Goal: Information Seeking & Learning: Understand process/instructions

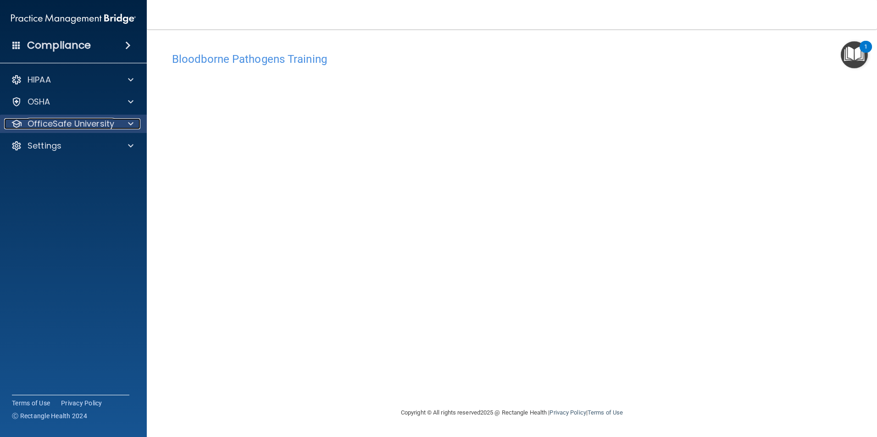
click at [53, 126] on p "OfficeSafe University" at bounding box center [71, 123] width 87 height 11
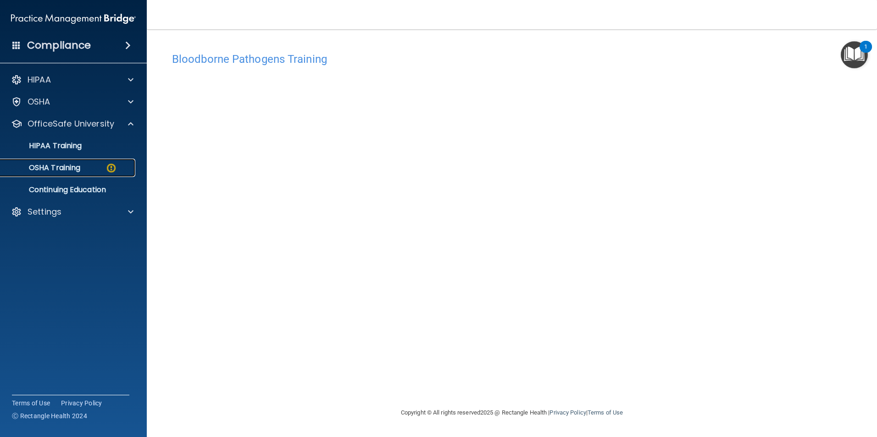
click at [78, 171] on p "OSHA Training" at bounding box center [43, 167] width 74 height 9
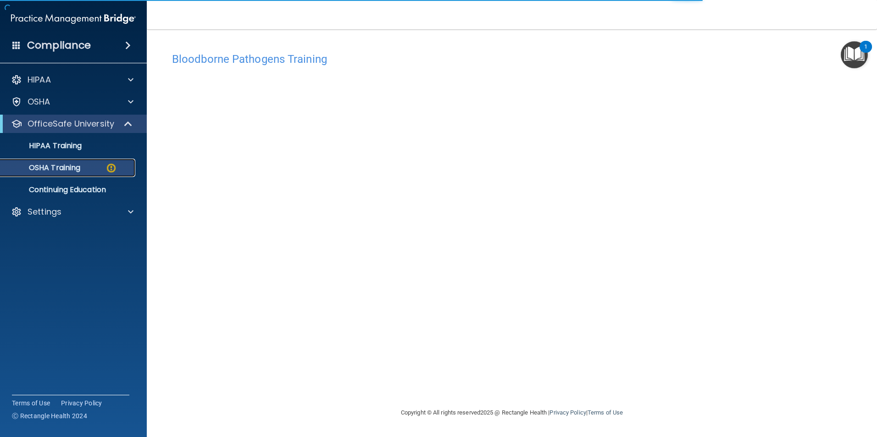
click at [114, 165] on img at bounding box center [110, 167] width 11 height 11
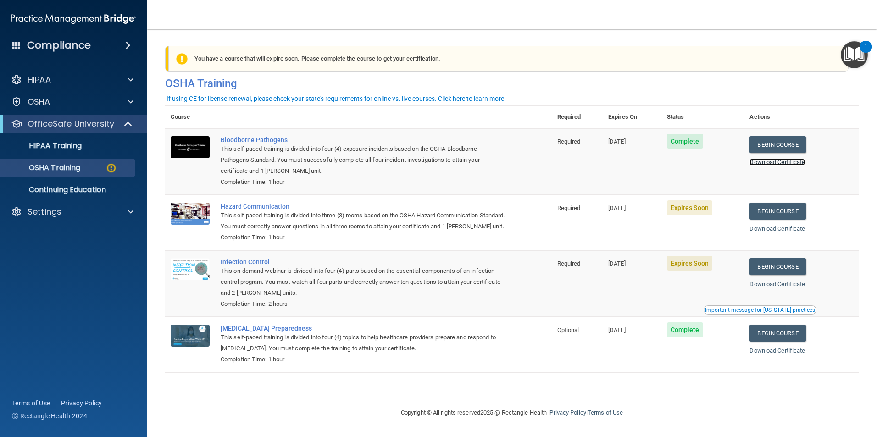
click at [762, 166] on link "Download Certificate" at bounding box center [776, 162] width 55 height 7
click at [767, 209] on link "Begin Course" at bounding box center [777, 211] width 56 height 17
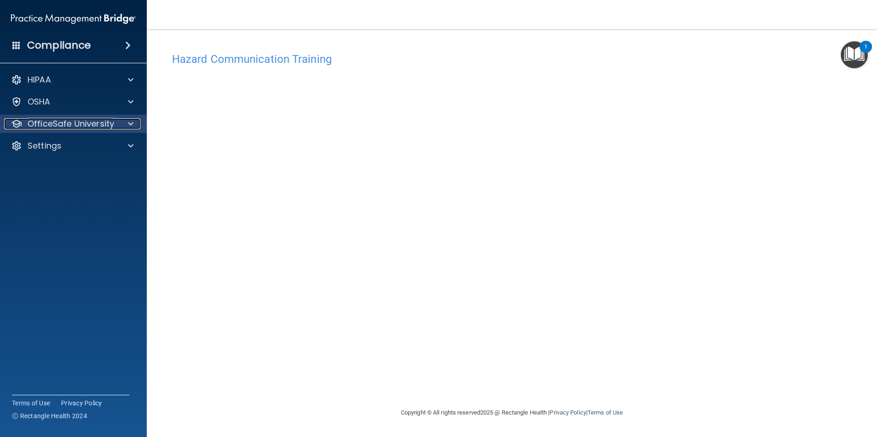
click at [127, 120] on div at bounding box center [129, 123] width 23 height 11
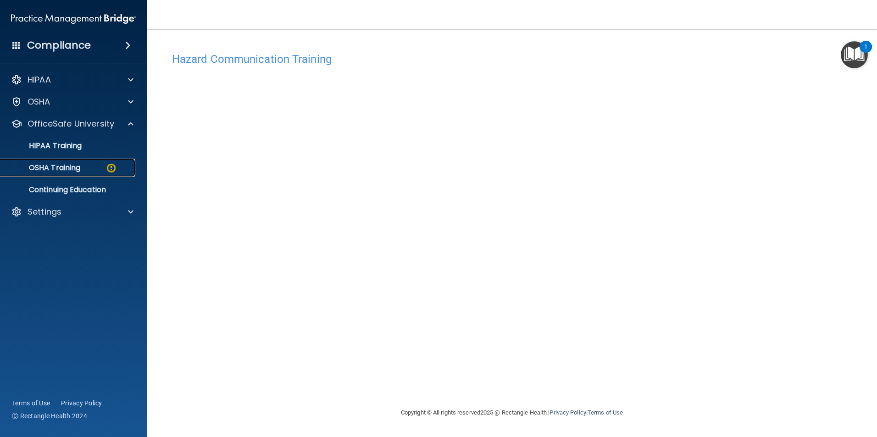
click at [109, 167] on img at bounding box center [110, 167] width 11 height 11
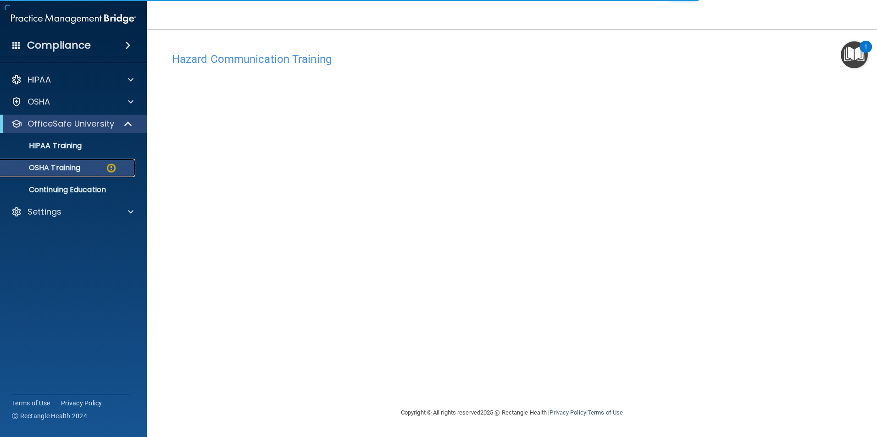
click at [71, 166] on p "OSHA Training" at bounding box center [43, 167] width 74 height 9
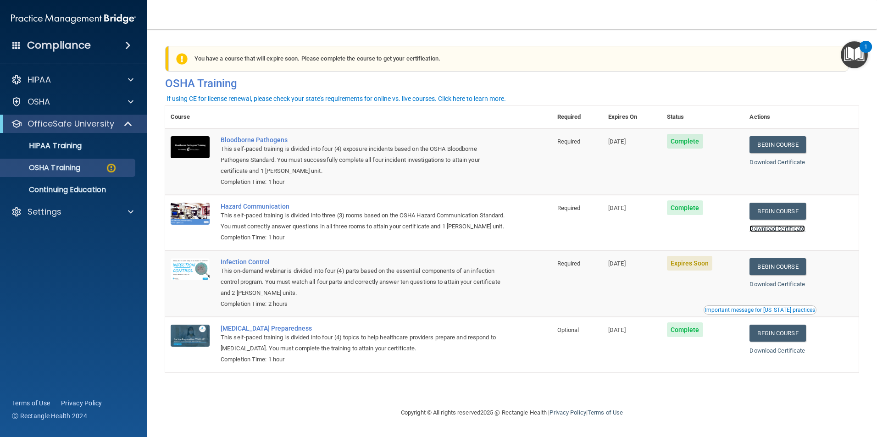
click at [772, 227] on link "Download Certificate" at bounding box center [776, 228] width 55 height 7
click at [805, 275] on link "Begin Course" at bounding box center [777, 266] width 56 height 17
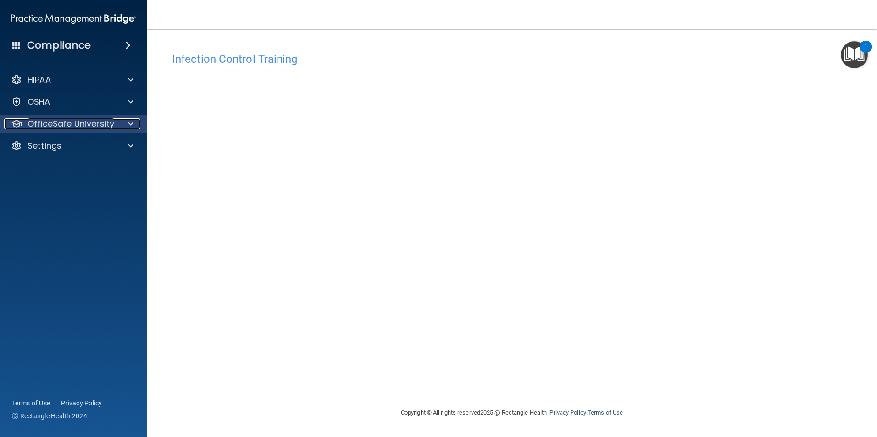
click at [101, 126] on p "OfficeSafe University" at bounding box center [71, 123] width 87 height 11
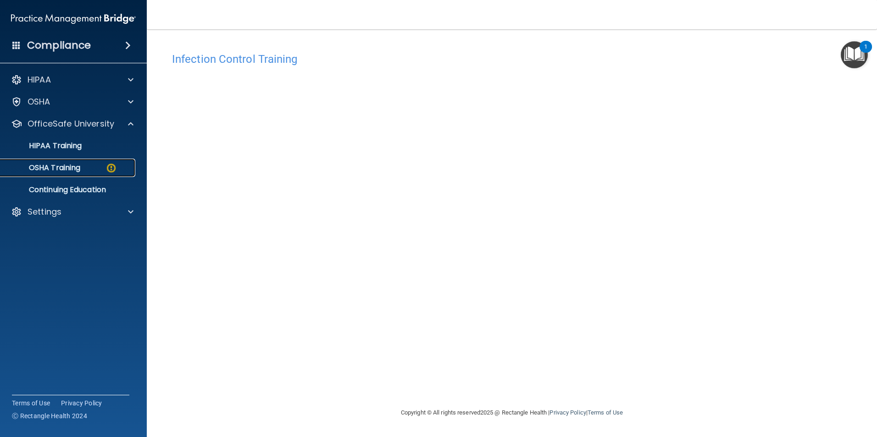
click at [114, 171] on img at bounding box center [110, 167] width 11 height 11
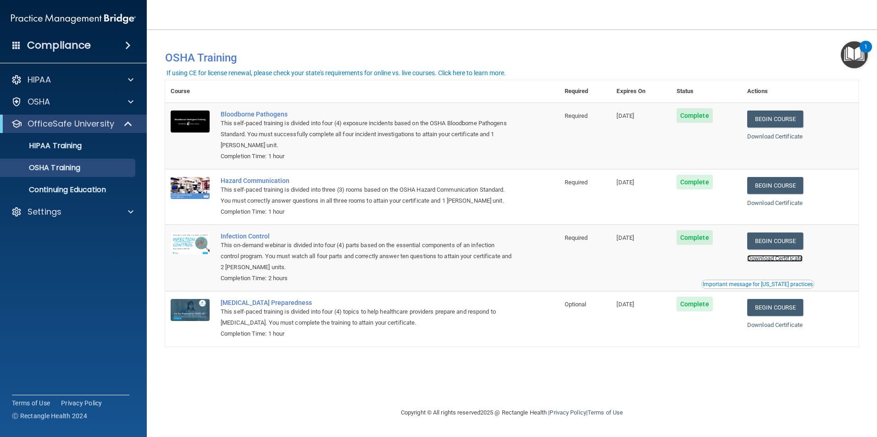
click at [765, 262] on link "Download Certificate" at bounding box center [774, 258] width 55 height 7
